Goal: Book appointment/travel/reservation

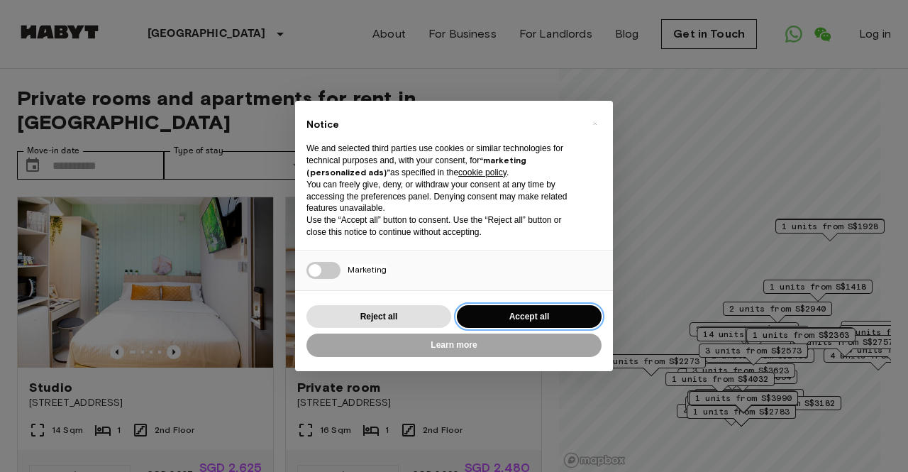
click at [497, 322] on button "Accept all" at bounding box center [529, 316] width 145 height 23
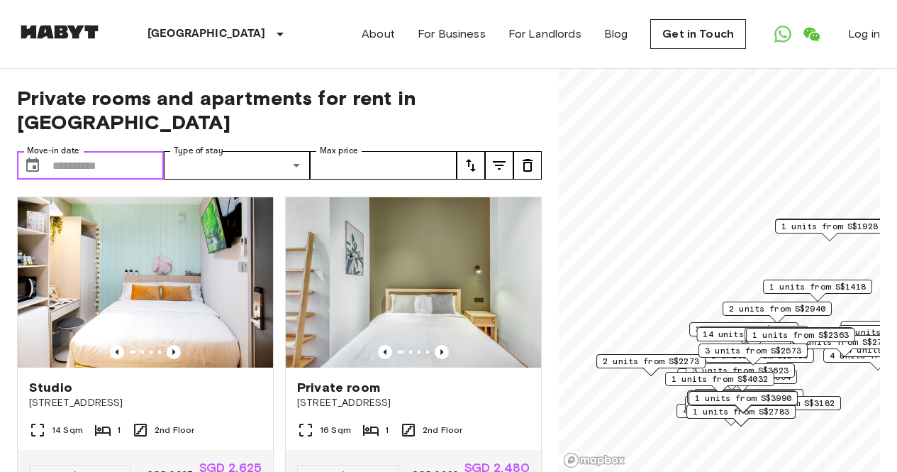
click at [77, 151] on input "Move-in date" at bounding box center [107, 165] width 111 height 28
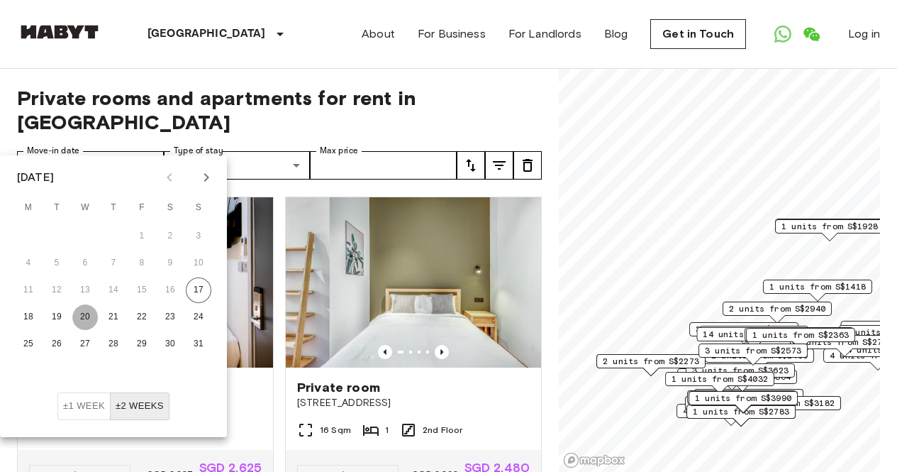
click at [88, 314] on button "20" at bounding box center [85, 317] width 26 height 26
type input "**********"
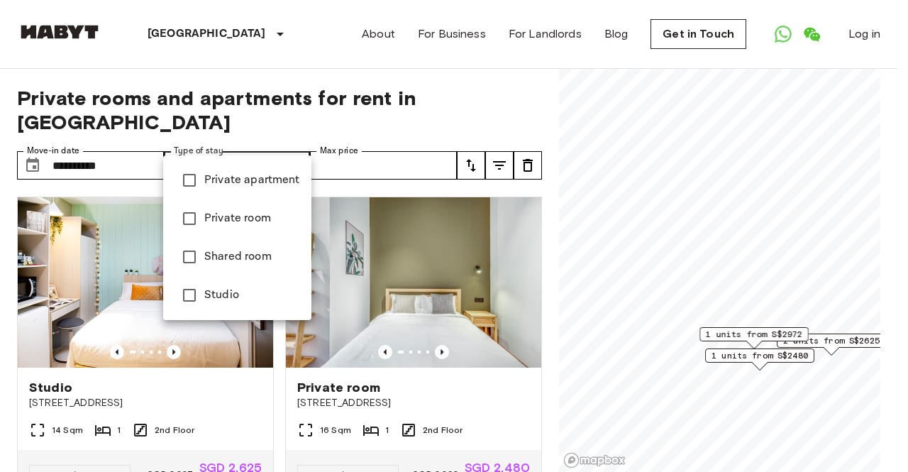
click at [264, 228] on li "Private room" at bounding box center [237, 218] width 148 height 38
type input "**********"
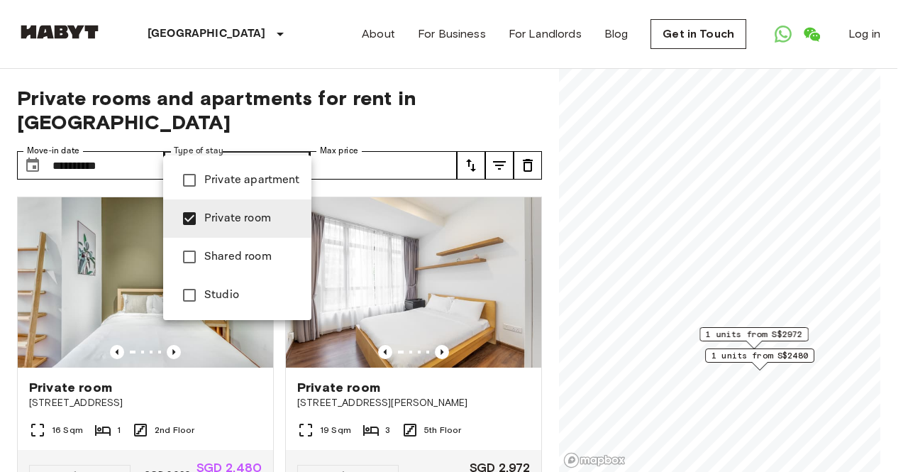
click at [396, 143] on div at bounding box center [454, 236] width 908 height 472
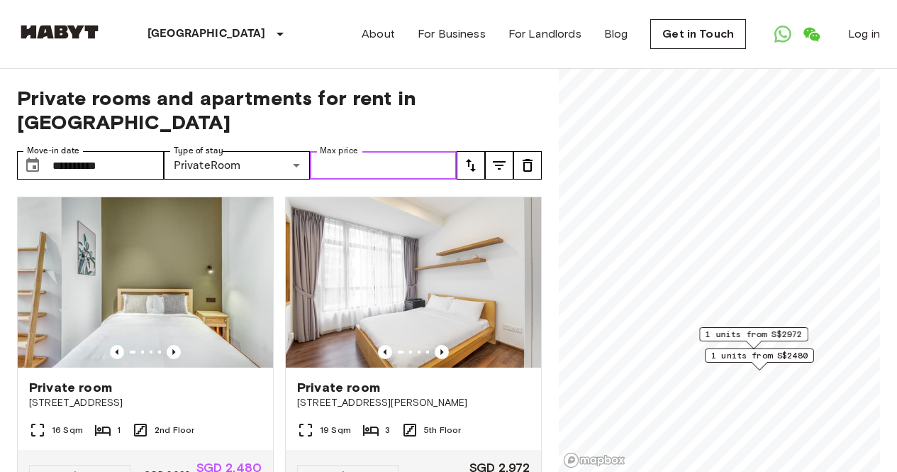
click at [396, 151] on input "Max price" at bounding box center [383, 165] width 147 height 28
click at [431, 151] on input "Max price" at bounding box center [383, 165] width 147 height 28
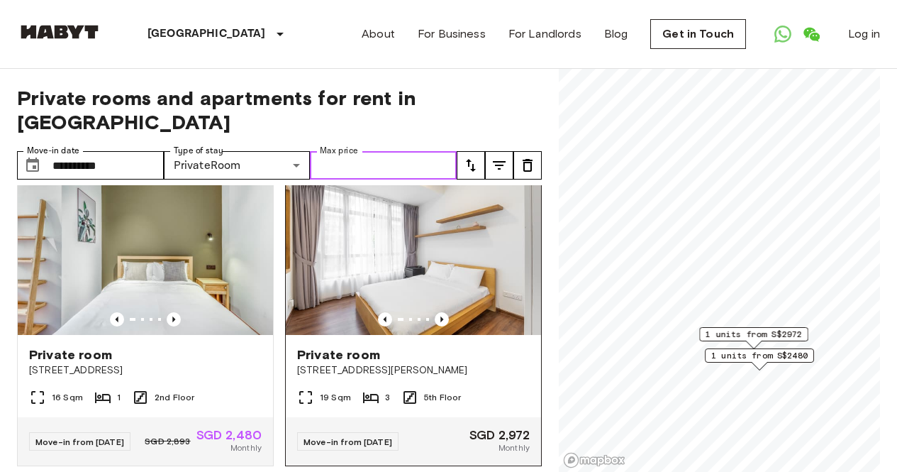
scroll to position [58, 0]
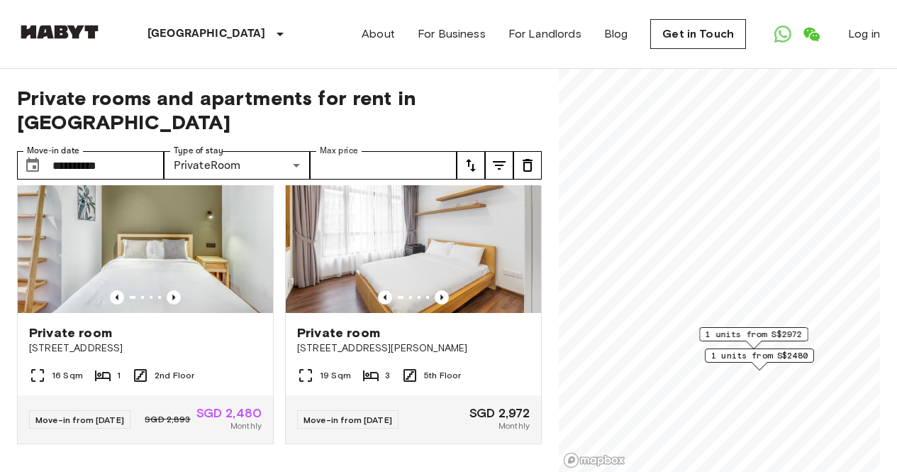
click at [476, 157] on icon "tune" at bounding box center [470, 165] width 17 height 17
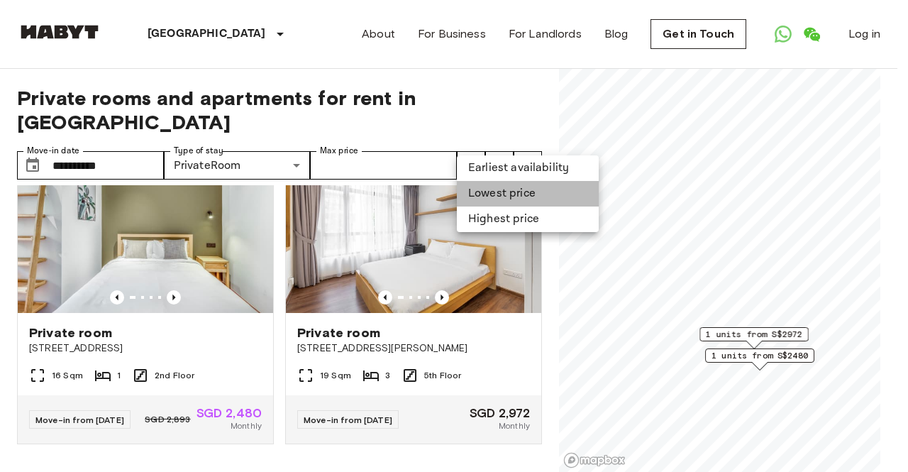
click at [479, 192] on li "Lowest price" at bounding box center [528, 194] width 142 height 26
